Goal: Task Accomplishment & Management: Complete application form

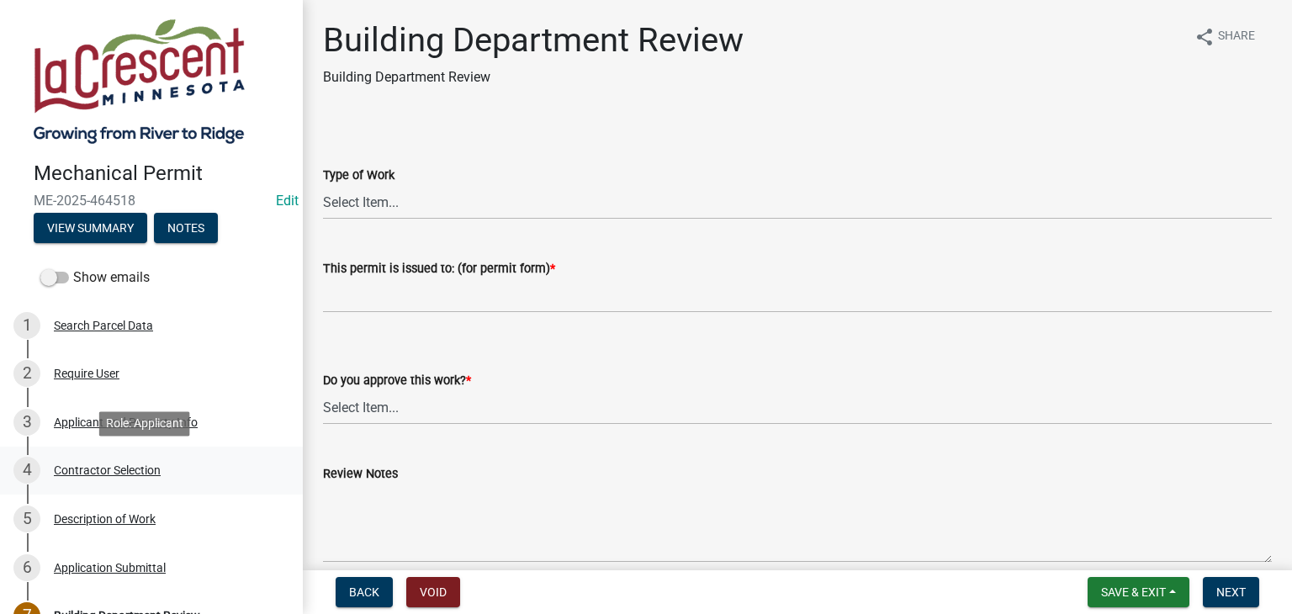
click at [98, 471] on div "Contractor Selection" at bounding box center [107, 470] width 107 height 12
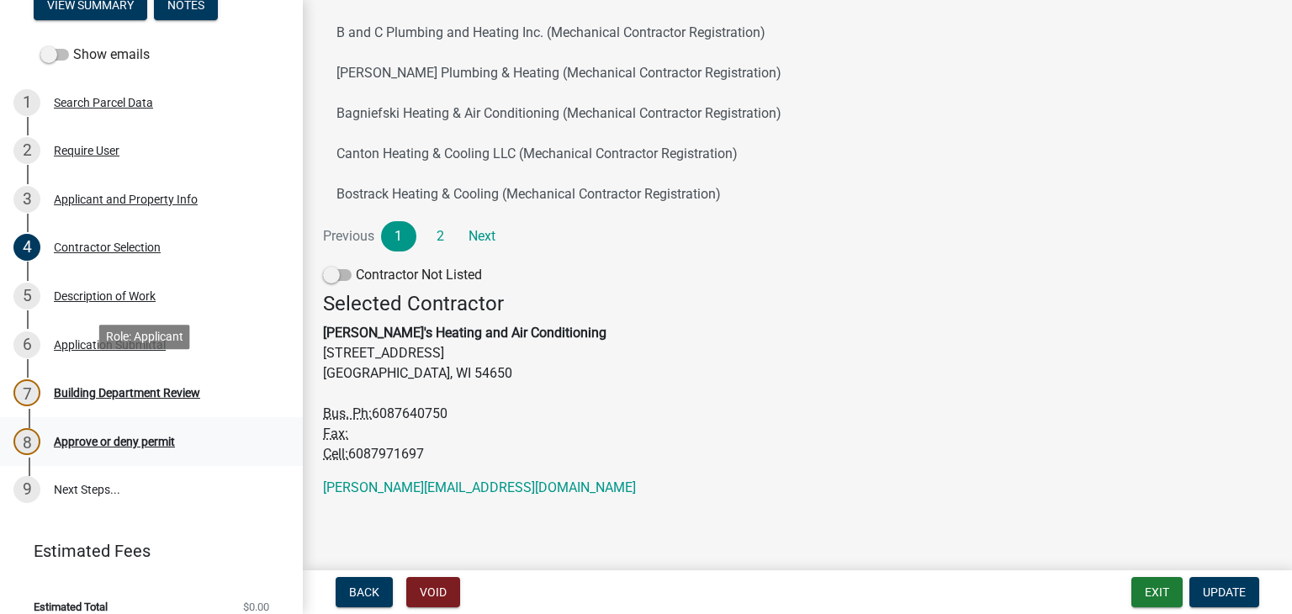
scroll to position [242, 0]
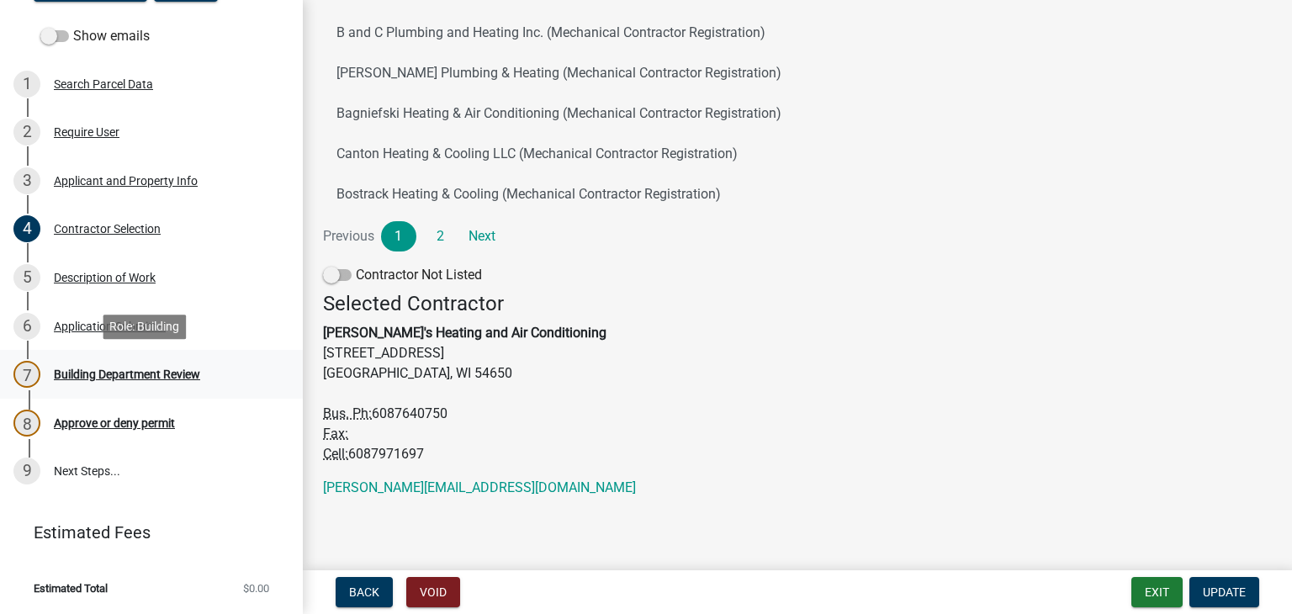
click at [115, 376] on div "Building Department Review" at bounding box center [127, 374] width 146 height 12
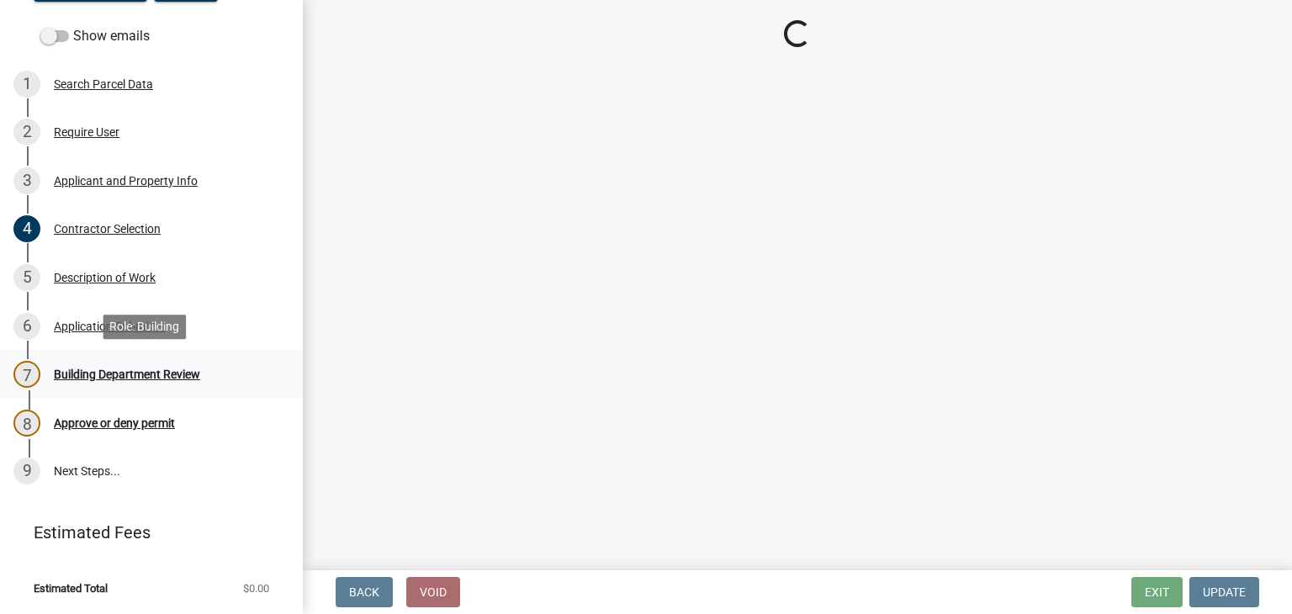
scroll to position [0, 0]
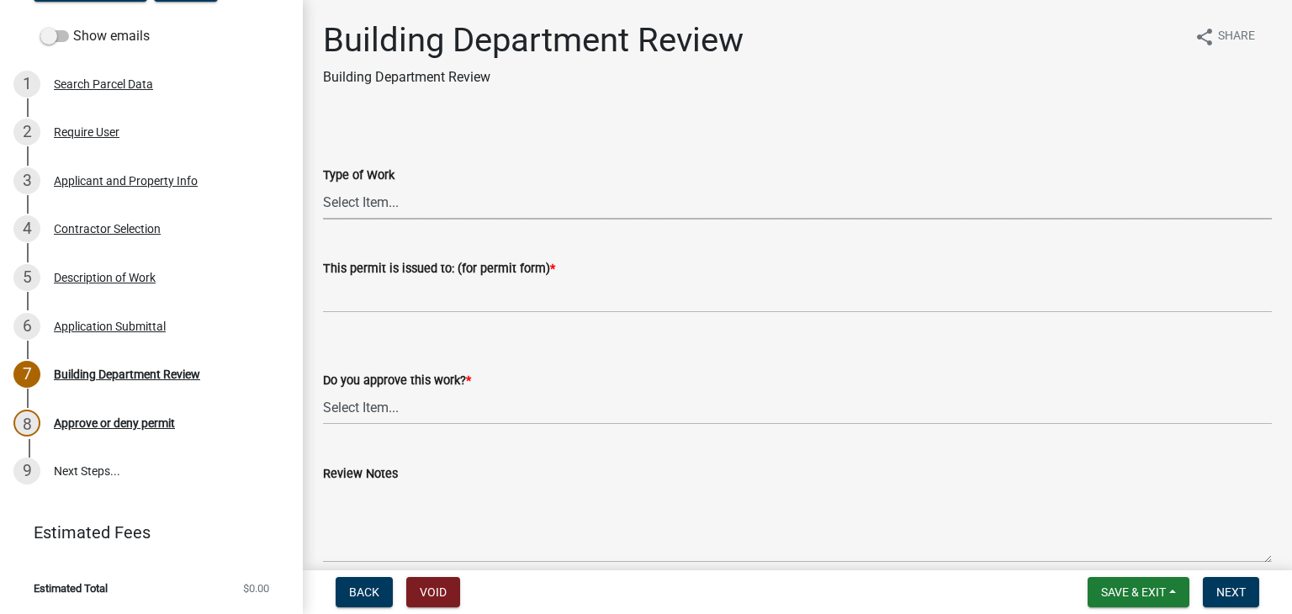
click at [394, 207] on select "Select Item... Furnace Gas Piping Other" at bounding box center [797, 202] width 949 height 34
click at [323, 185] on select "Select Item... Furnace Gas Piping Other" at bounding box center [797, 202] width 949 height 34
select select "70ef6d86-c8b6-4c91-84db-8f604e2bf80a"
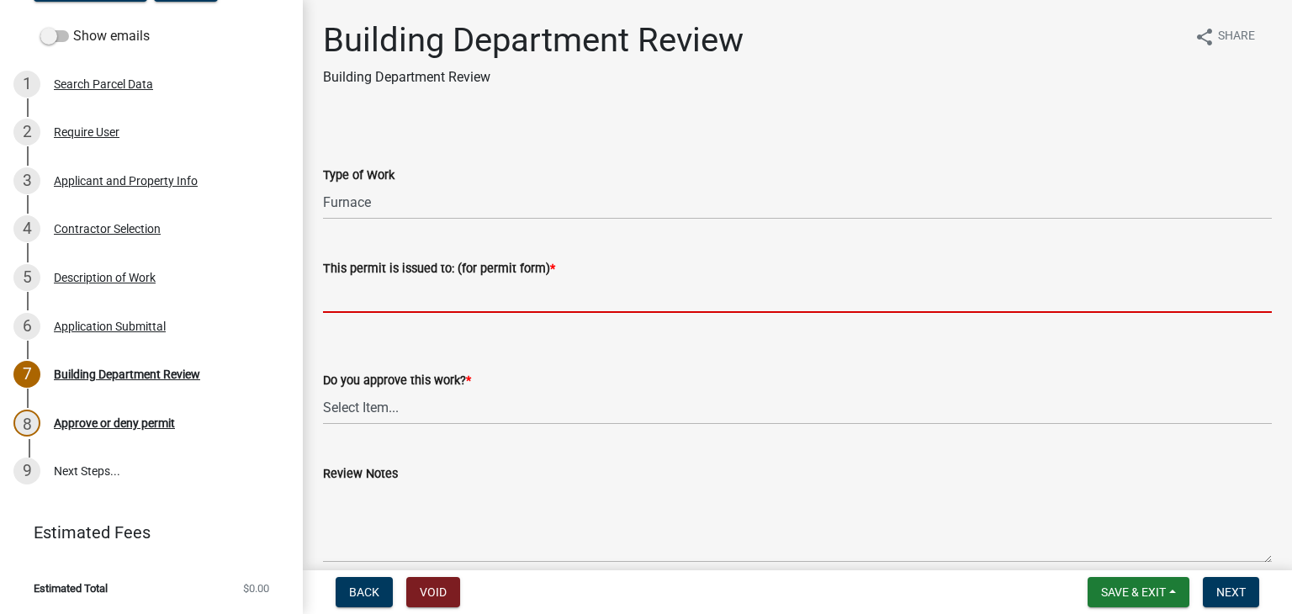
click at [375, 300] on input "This permit is issued to: (for permit form) *" at bounding box center [797, 295] width 949 height 34
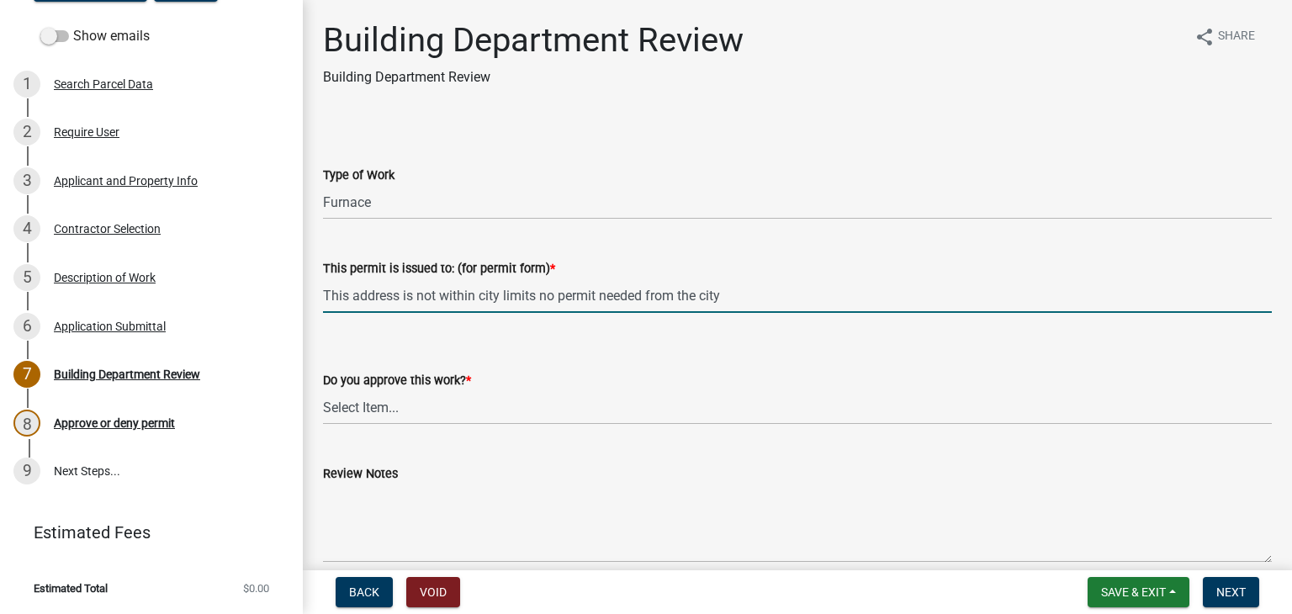
click at [534, 296] on input "This address is not within city limits no permit needed from the city" at bounding box center [797, 295] width 949 height 34
drag, startPoint x: 729, startPoint y: 294, endPoint x: 326, endPoint y: 298, distance: 403.7
click at [326, 298] on input "This address is not within city limits, no permit needed from the city" at bounding box center [797, 295] width 949 height 34
type input "This address is not within city limits, no permit needed from the city"
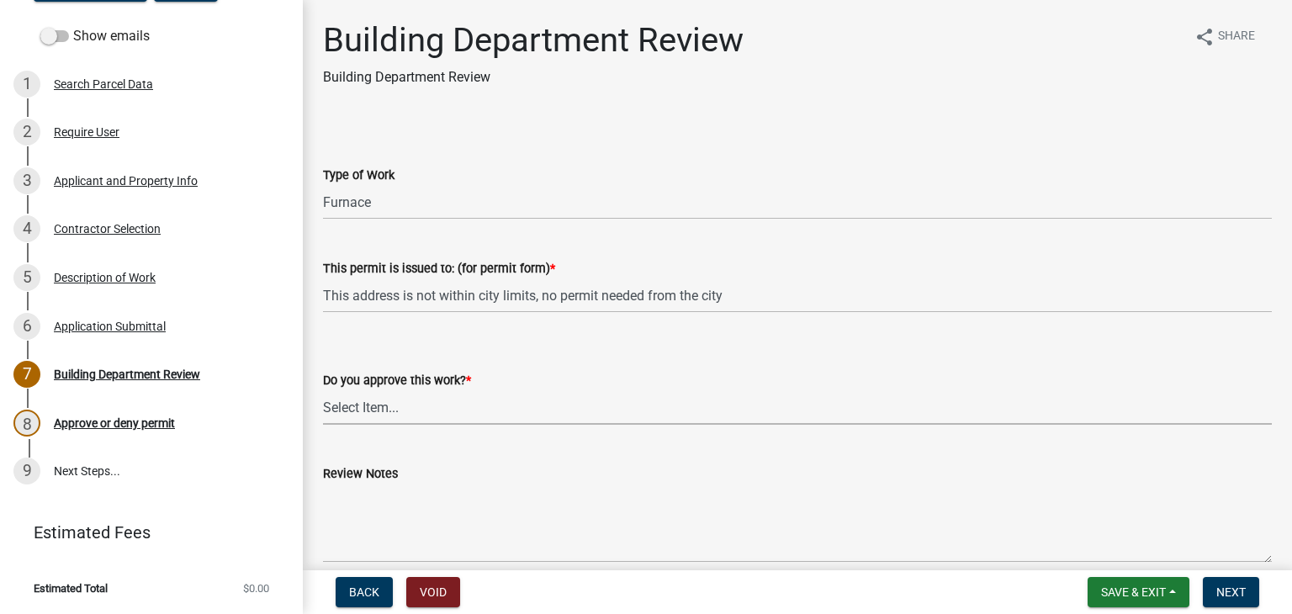
click at [415, 403] on select "Select Item... Yes No" at bounding box center [797, 407] width 949 height 34
click at [323, 390] on select "Select Item... Yes No" at bounding box center [797, 407] width 949 height 34
click at [373, 420] on select "Select Item... Yes No" at bounding box center [797, 407] width 949 height 34
click at [323, 390] on select "Select Item... Yes No" at bounding box center [797, 407] width 949 height 34
select select "fe718af5-8715-4168-8da9-28ecbef497f0"
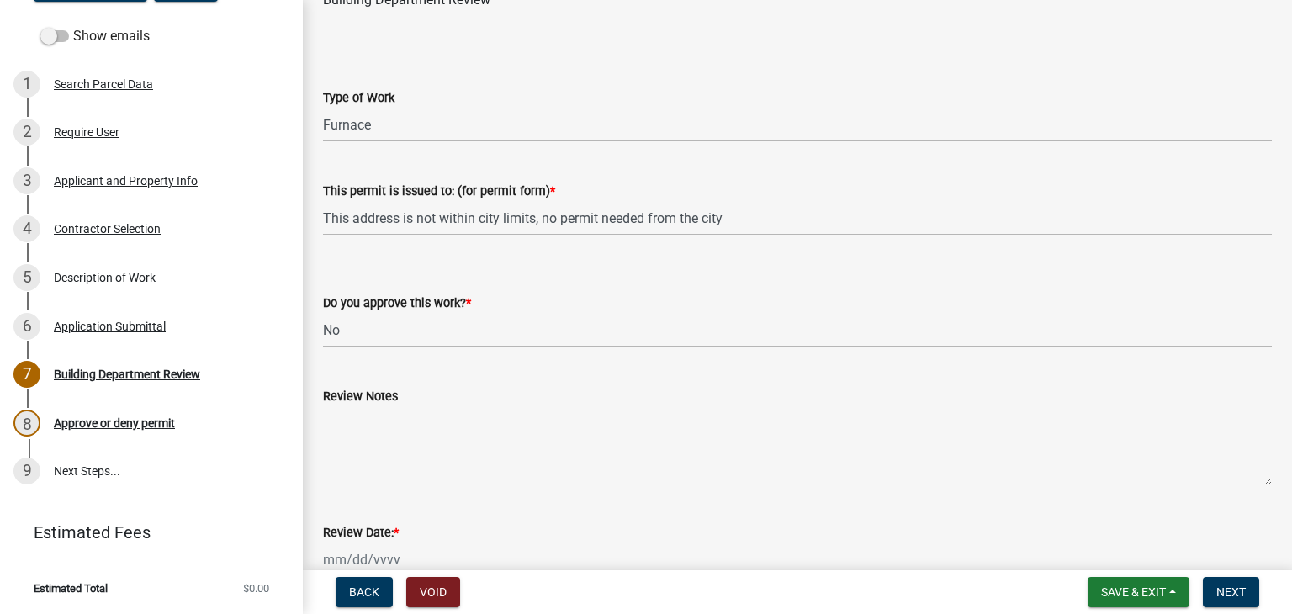
scroll to position [168, 0]
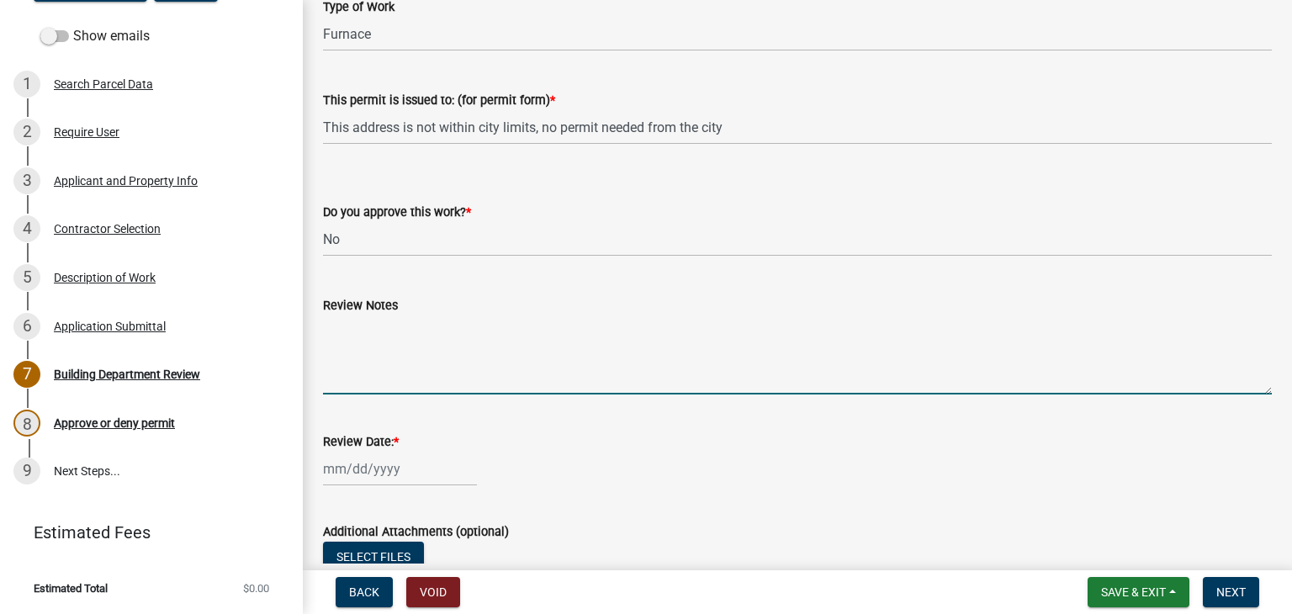
click at [376, 325] on textarea "Review Notes" at bounding box center [797, 354] width 949 height 79
paste textarea "This address is not within city limits, no permit needed from the city"
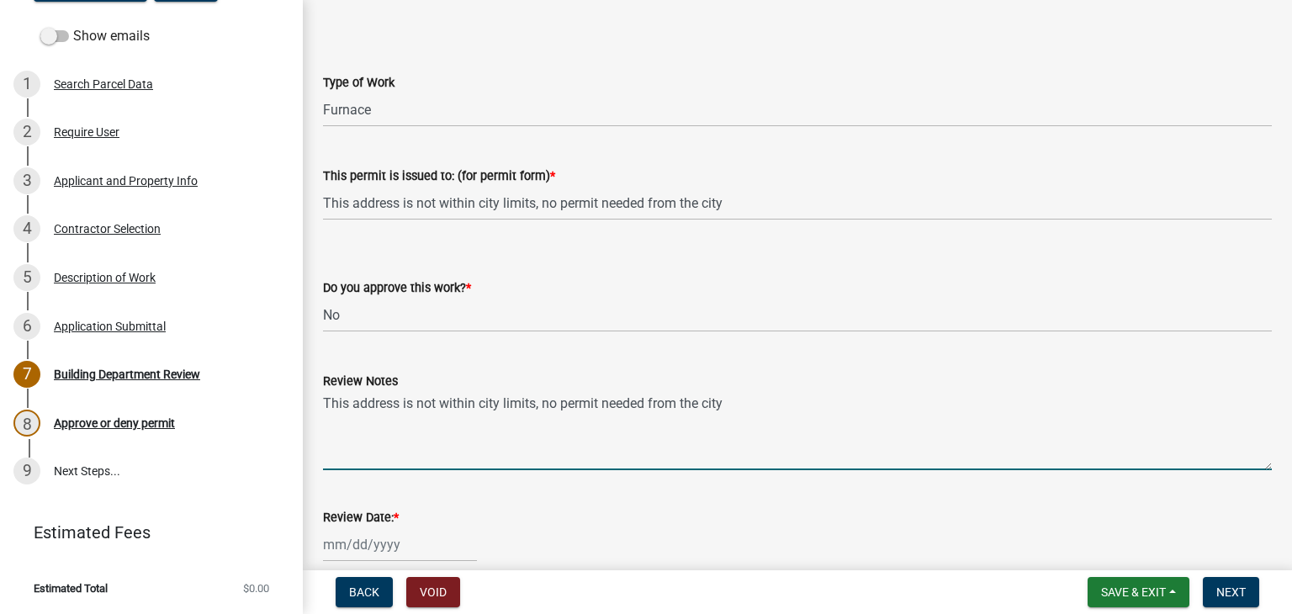
scroll to position [295, 0]
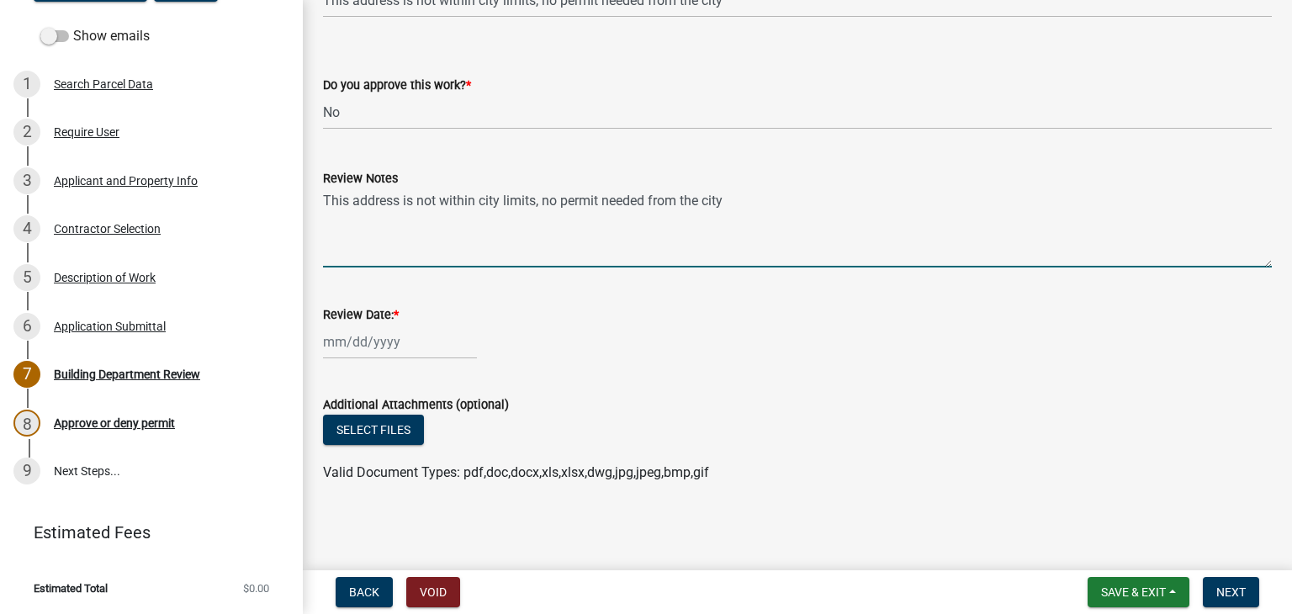
type textarea "This address is not within city limits, no permit needed from the city"
click at [354, 337] on div at bounding box center [400, 342] width 154 height 34
select select "8"
select select "2025"
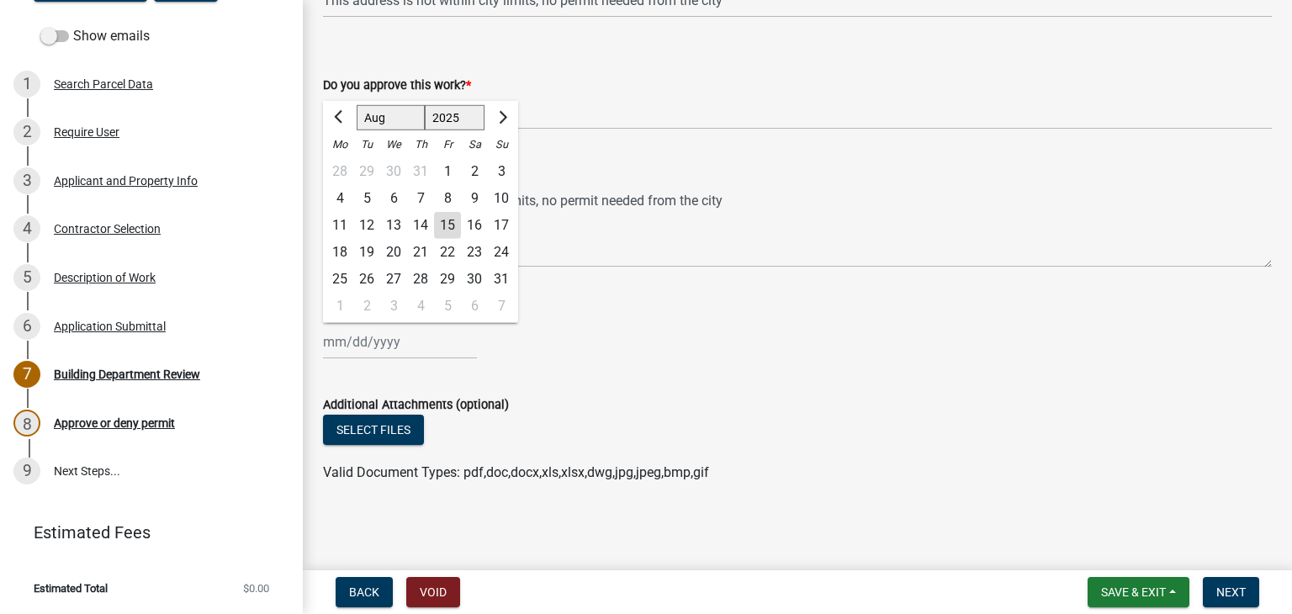
click at [451, 224] on div "15" at bounding box center [447, 225] width 27 height 27
type input "[DATE]"
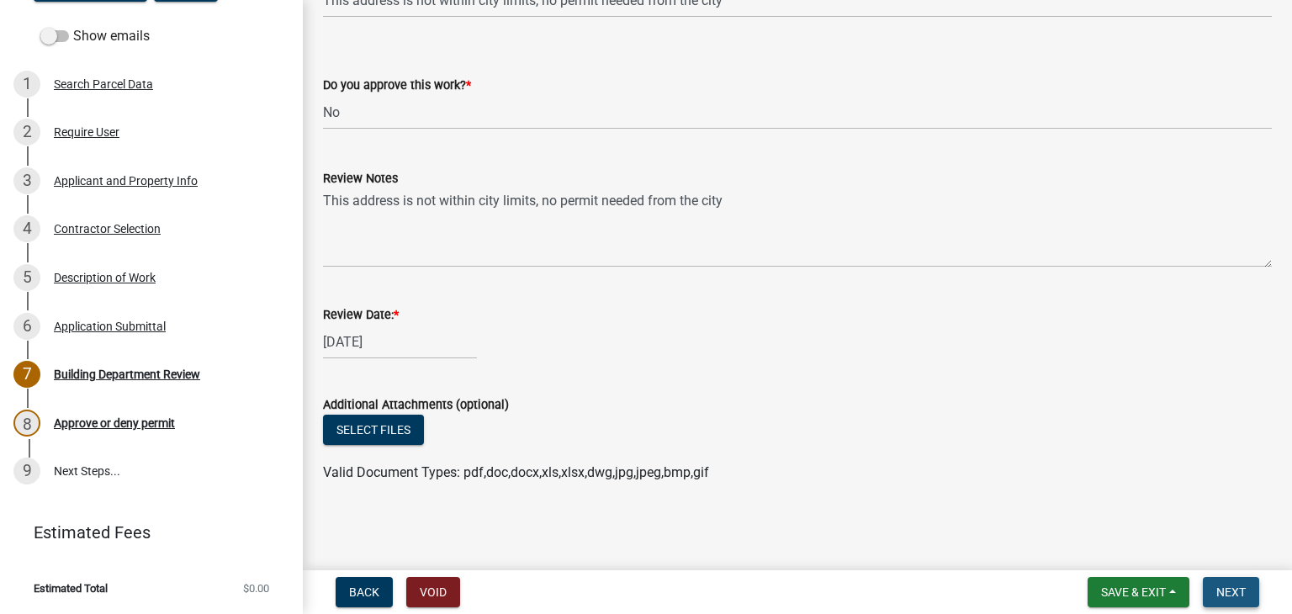
click at [1242, 586] on span "Next" at bounding box center [1230, 591] width 29 height 13
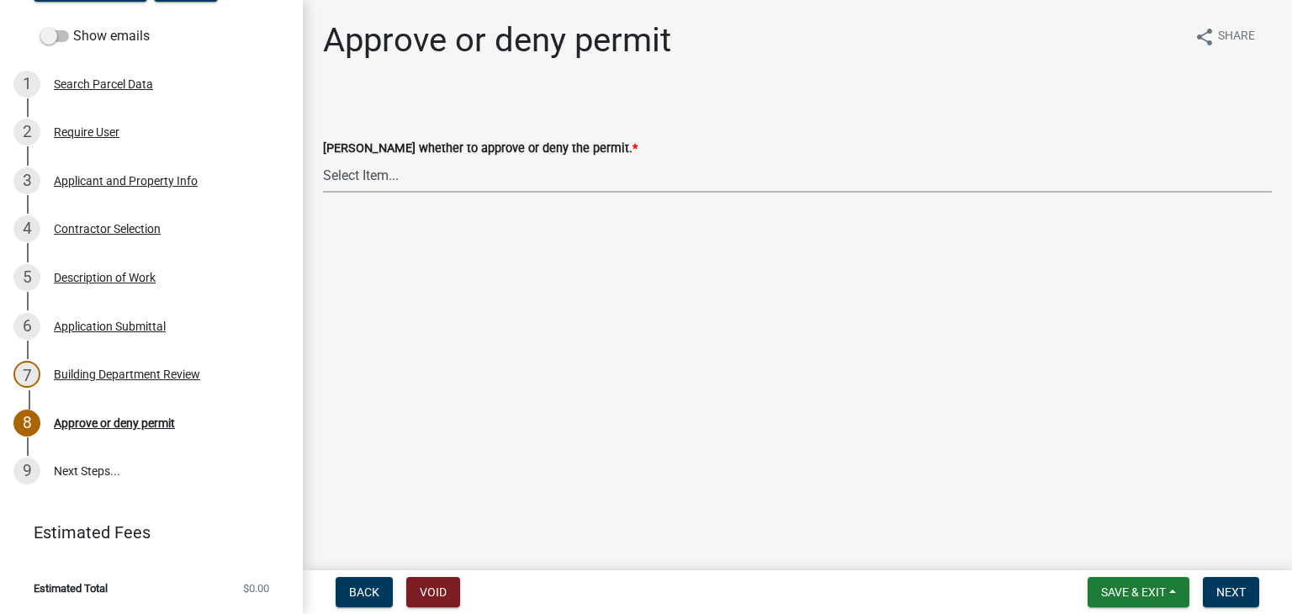
click at [397, 176] on select "Select Item... Approve Deny" at bounding box center [797, 175] width 949 height 34
click at [323, 158] on select "Select Item... Approve Deny" at bounding box center [797, 175] width 949 height 34
select select "bdd0ffe6-d80c-4419-8968-e036f22f1be4"
click at [1222, 585] on span "Next" at bounding box center [1230, 591] width 29 height 13
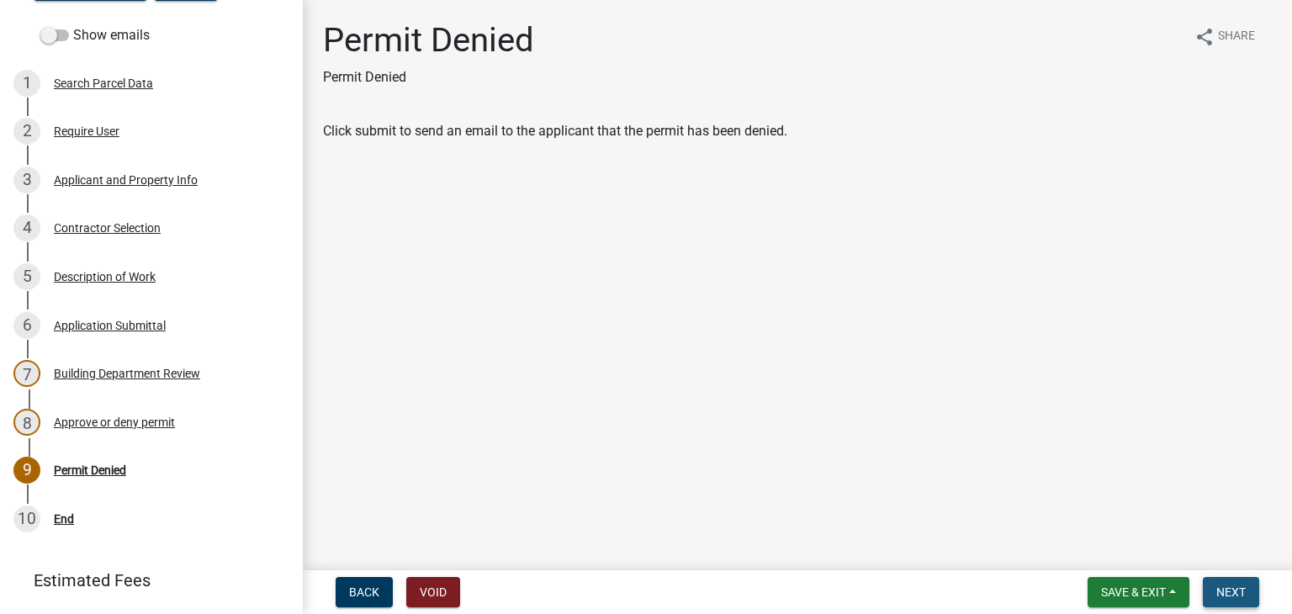
click at [1234, 593] on span "Next" at bounding box center [1230, 591] width 29 height 13
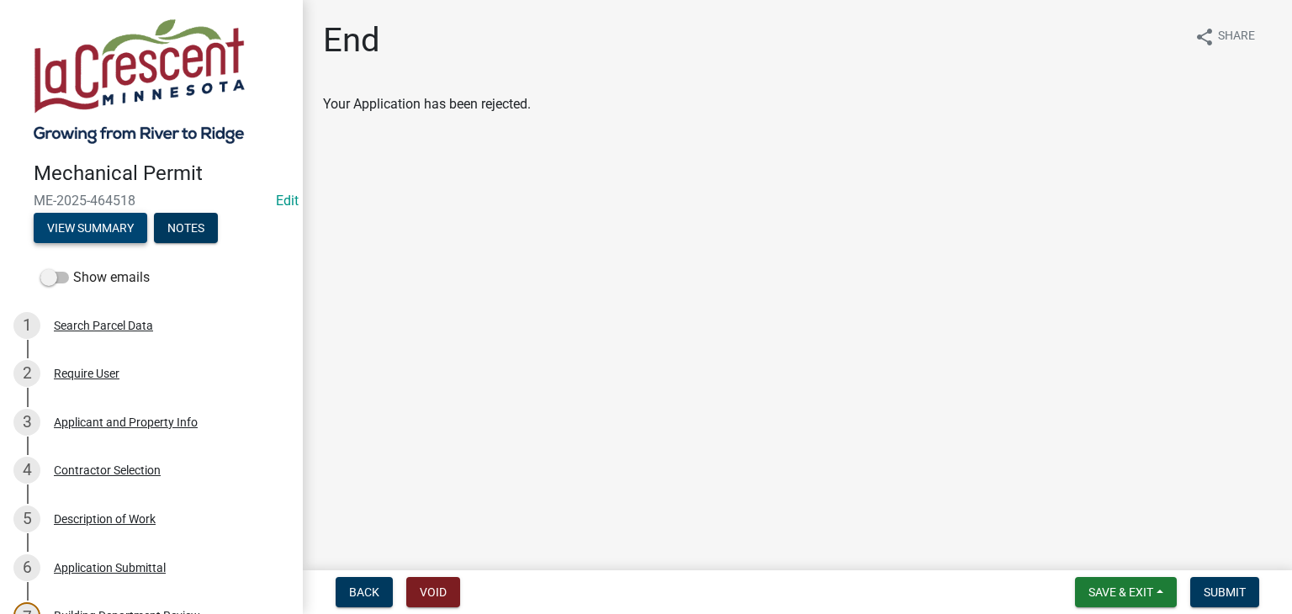
click at [80, 228] on button "View Summary" at bounding box center [91, 228] width 114 height 30
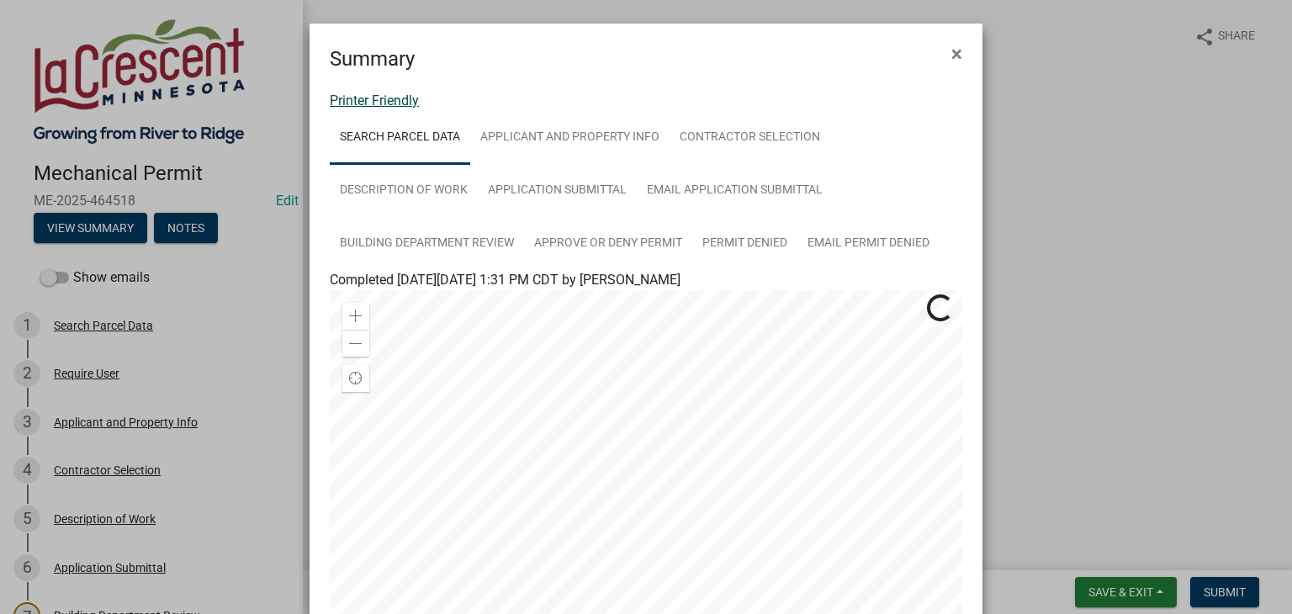
click at [355, 95] on link "Printer Friendly" at bounding box center [374, 101] width 89 height 16
click at [1228, 592] on ngb-modal-window "Summary × Printer Friendly Search Parcel Data Applicant and Property Info Contr…" at bounding box center [646, 307] width 1292 height 614
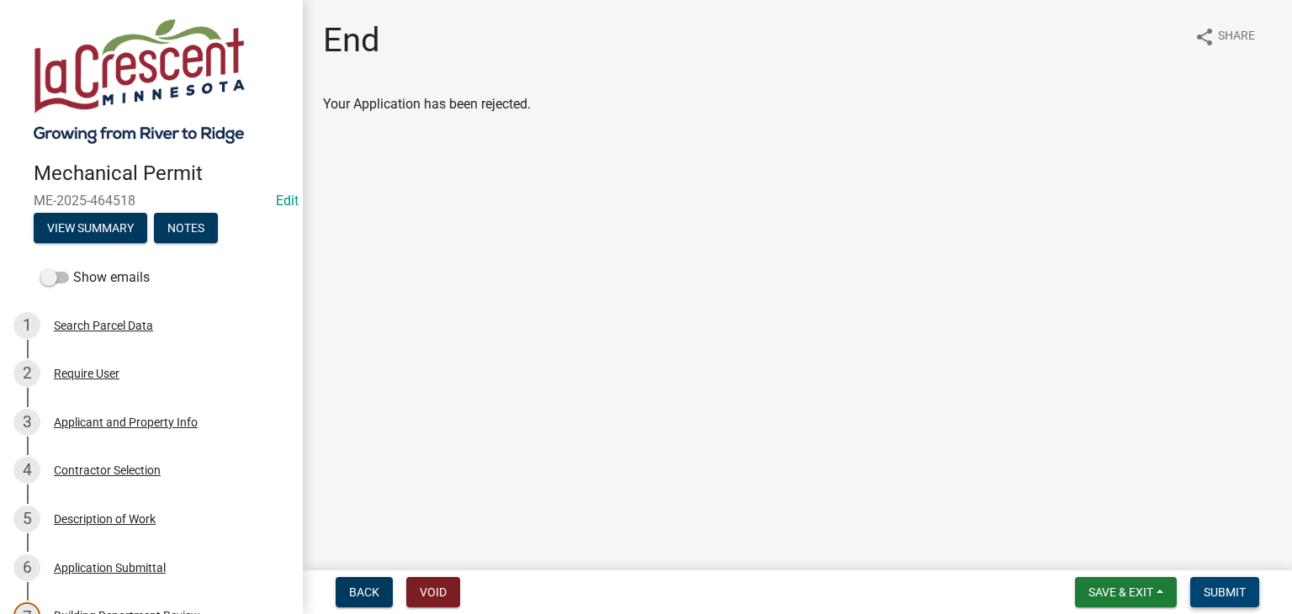
click at [1228, 592] on span "Submit" at bounding box center [1225, 591] width 42 height 13
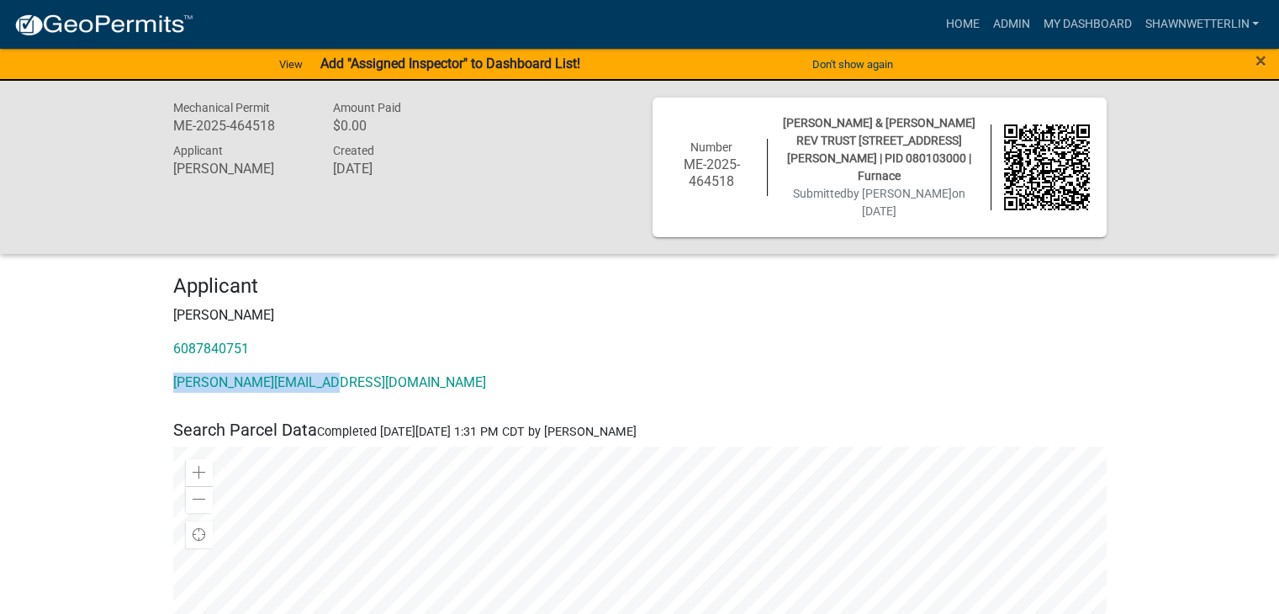
drag, startPoint x: 334, startPoint y: 364, endPoint x: 170, endPoint y: 357, distance: 164.1
click at [170, 357] on div "Applicant Mitchell Schneider 6087840751 mitch@paulsheating.com" at bounding box center [640, 340] width 959 height 132
drag, startPoint x: 875, startPoint y: 140, endPoint x: 787, endPoint y: 140, distance: 87.5
click at [787, 140] on span "[PERSON_NAME] & [PERSON_NAME] REV TRUST [STREET_ADDRESS][PERSON_NAME] | PID 080…" at bounding box center [879, 149] width 193 height 66
copy span "574 [PERSON_NAME] LN"
